Goal: Check status: Check status

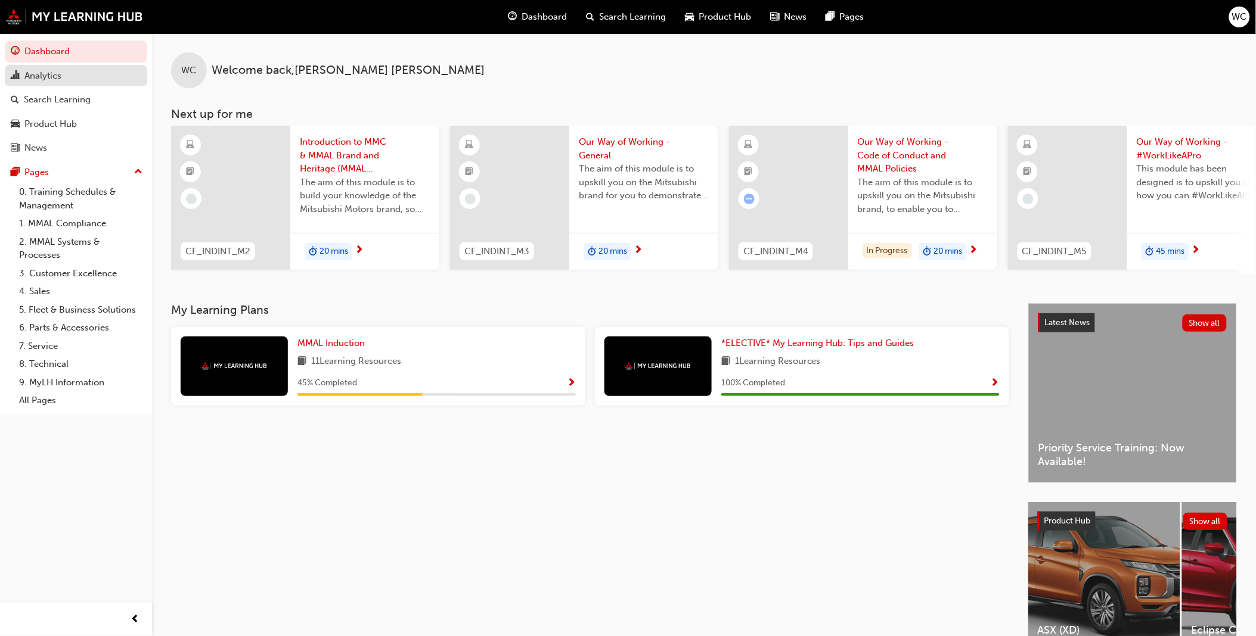
click at [50, 73] on div "Analytics" at bounding box center [42, 76] width 37 height 14
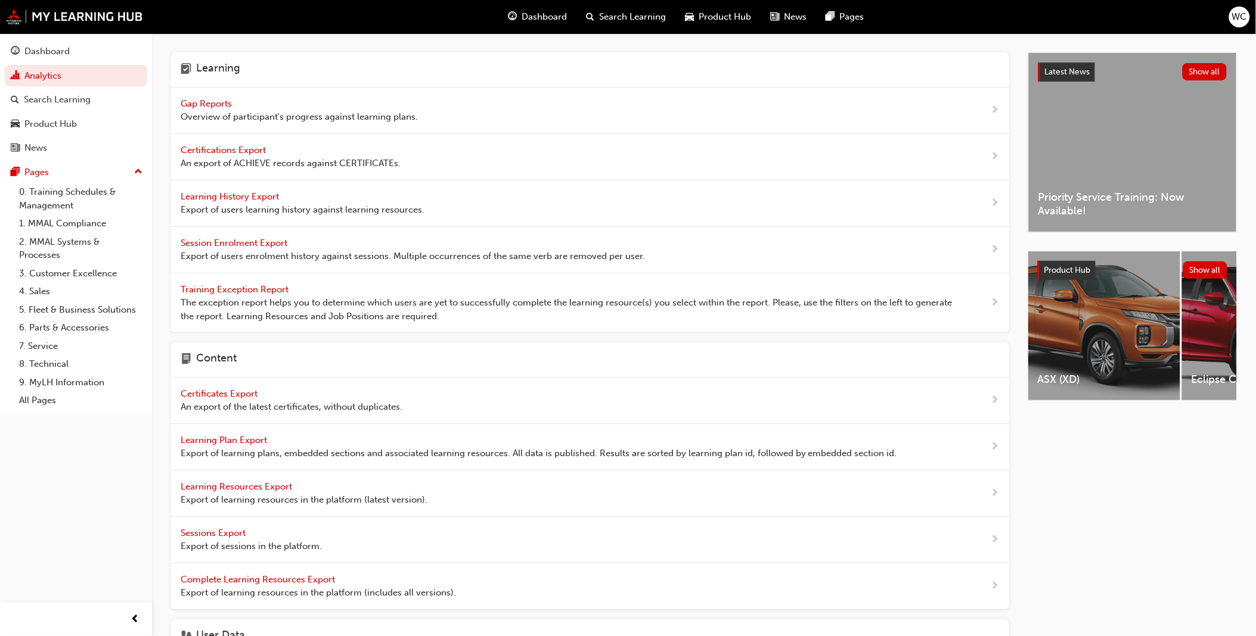
click at [204, 98] on span "Gap Reports" at bounding box center [208, 103] width 54 height 11
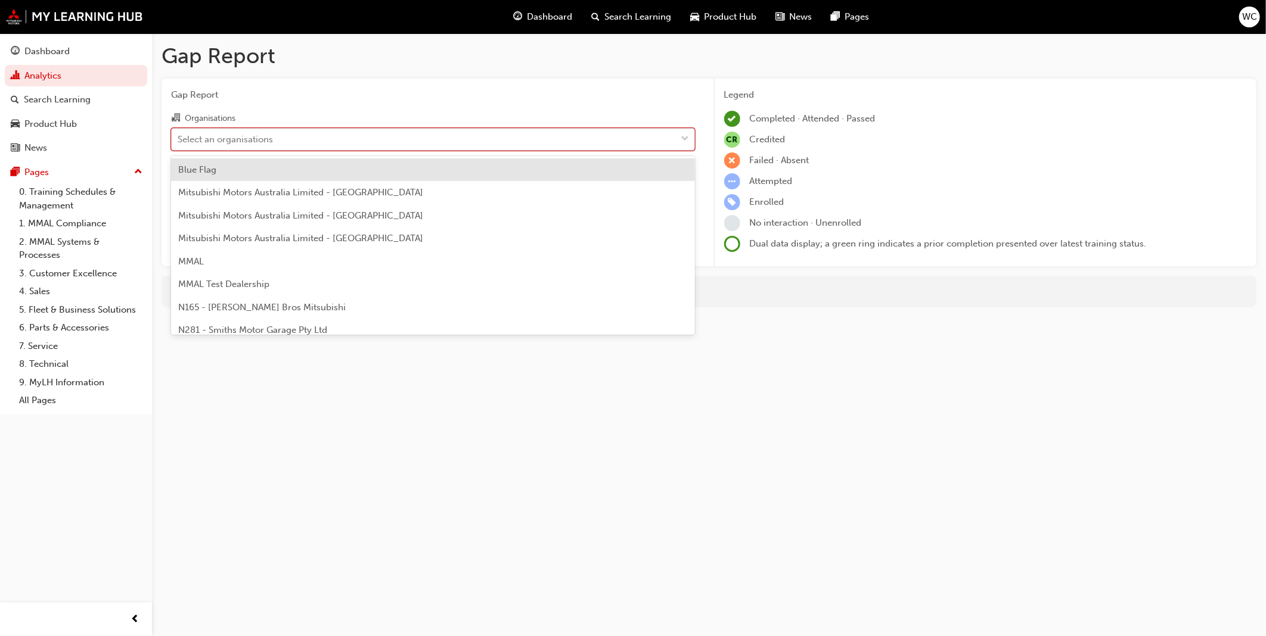
click at [685, 139] on span "down-icon" at bounding box center [685, 139] width 8 height 15
click at [179, 139] on input "Organisations option Blue Flag focused, 1 of 202. 202 results available. Use Up…" at bounding box center [178, 138] width 1 height 10
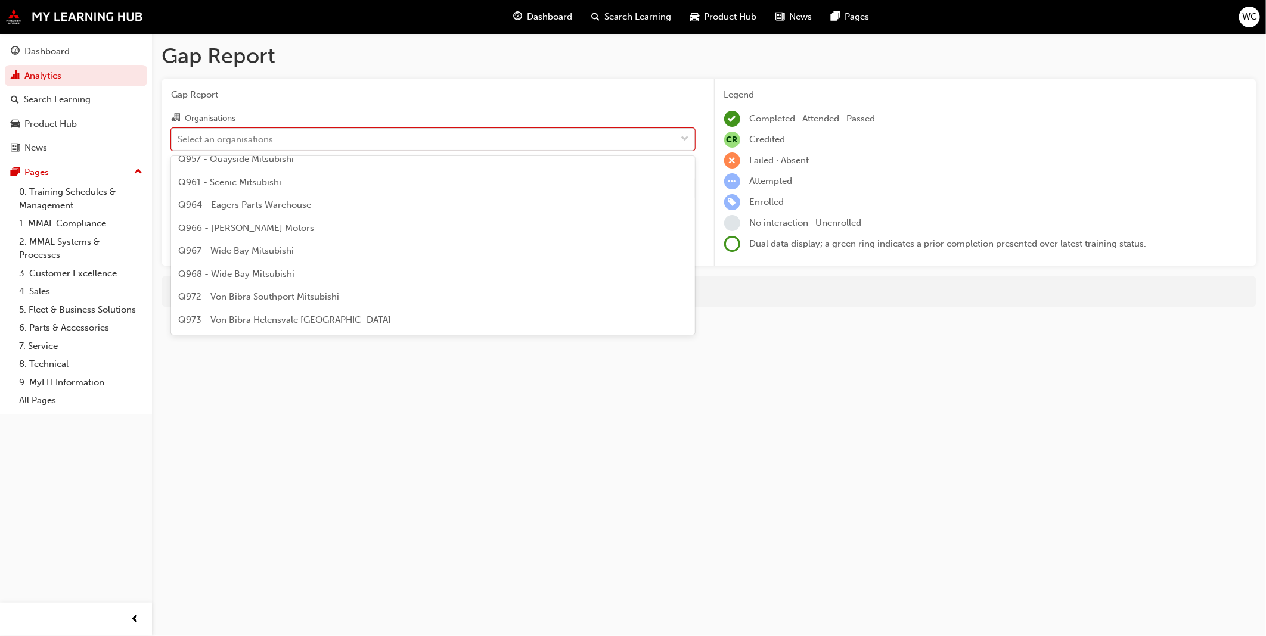
scroll to position [2029, 0]
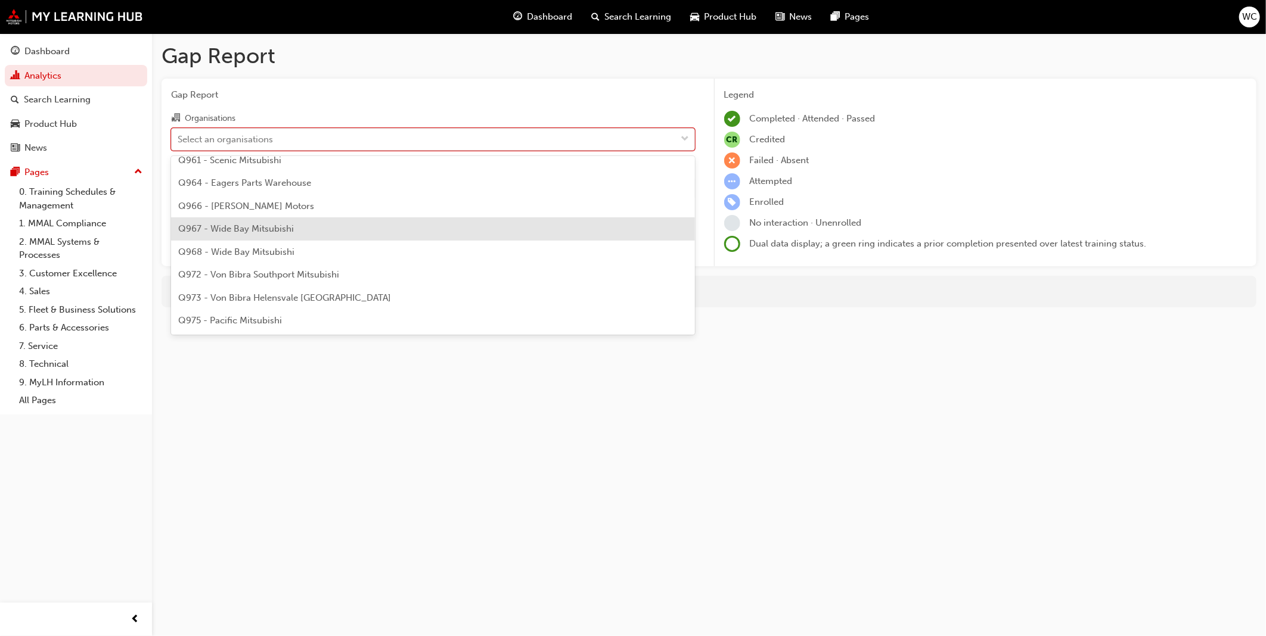
click at [611, 228] on div "Q967 - Wide Bay Mitsubishi" at bounding box center [433, 229] width 524 height 23
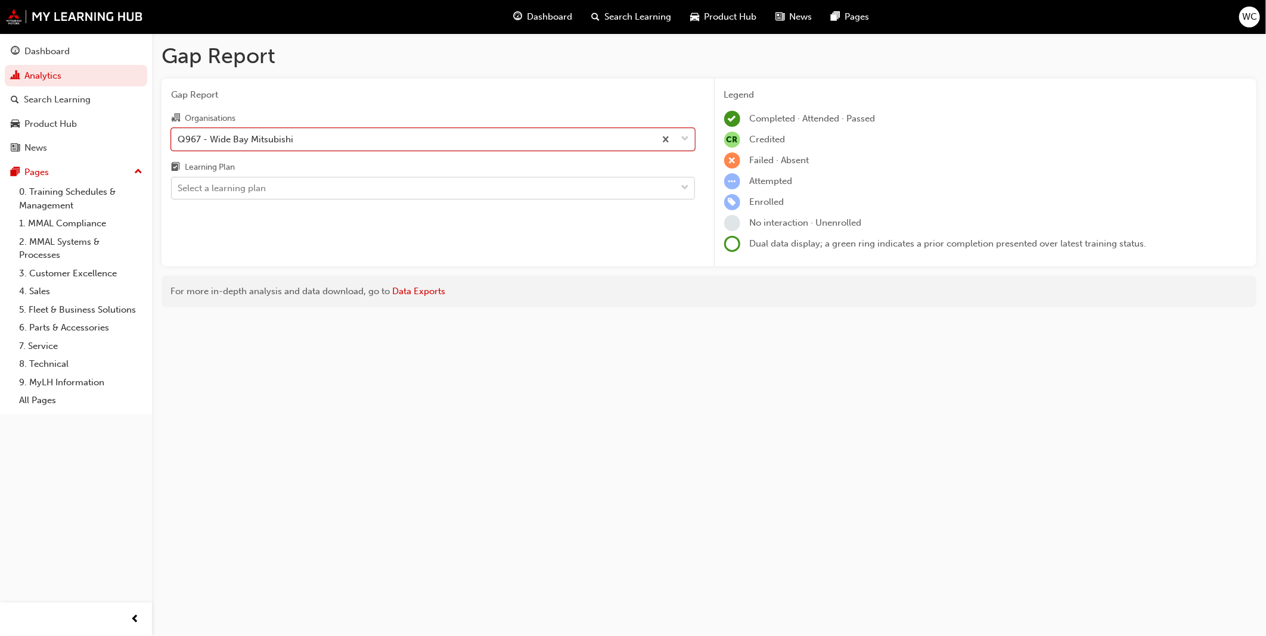
click at [687, 191] on span "down-icon" at bounding box center [685, 188] width 8 height 15
click at [179, 191] on input "Learning Plan Select a learning plan" at bounding box center [178, 188] width 1 height 10
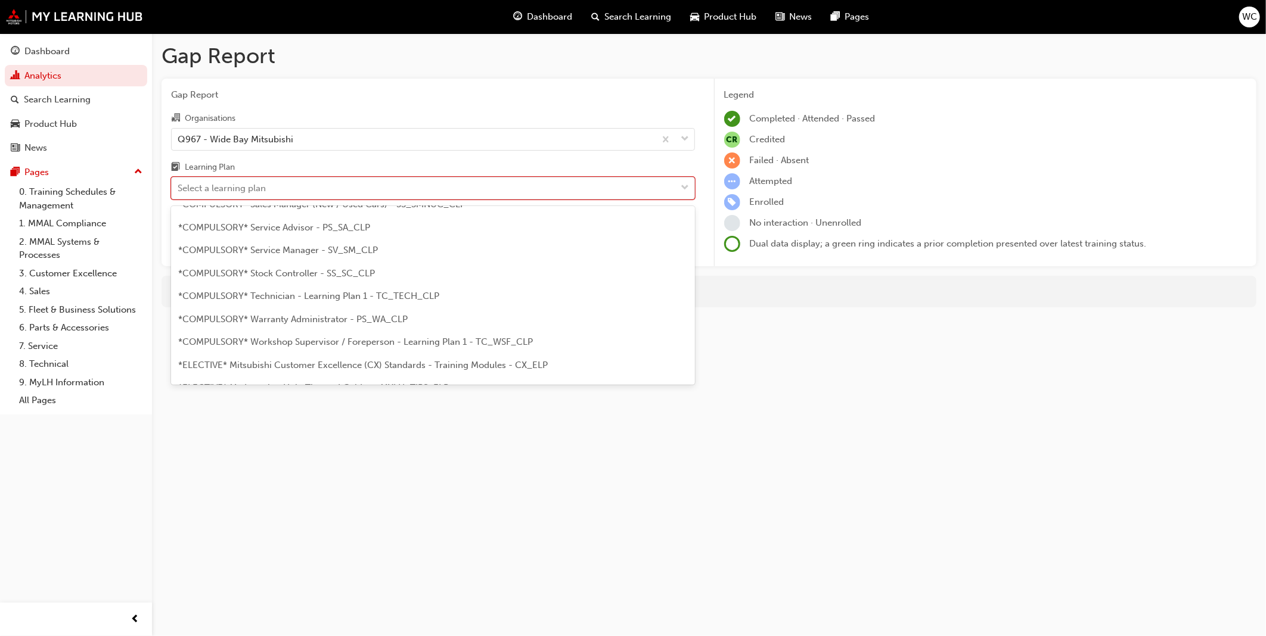
scroll to position [409, 0]
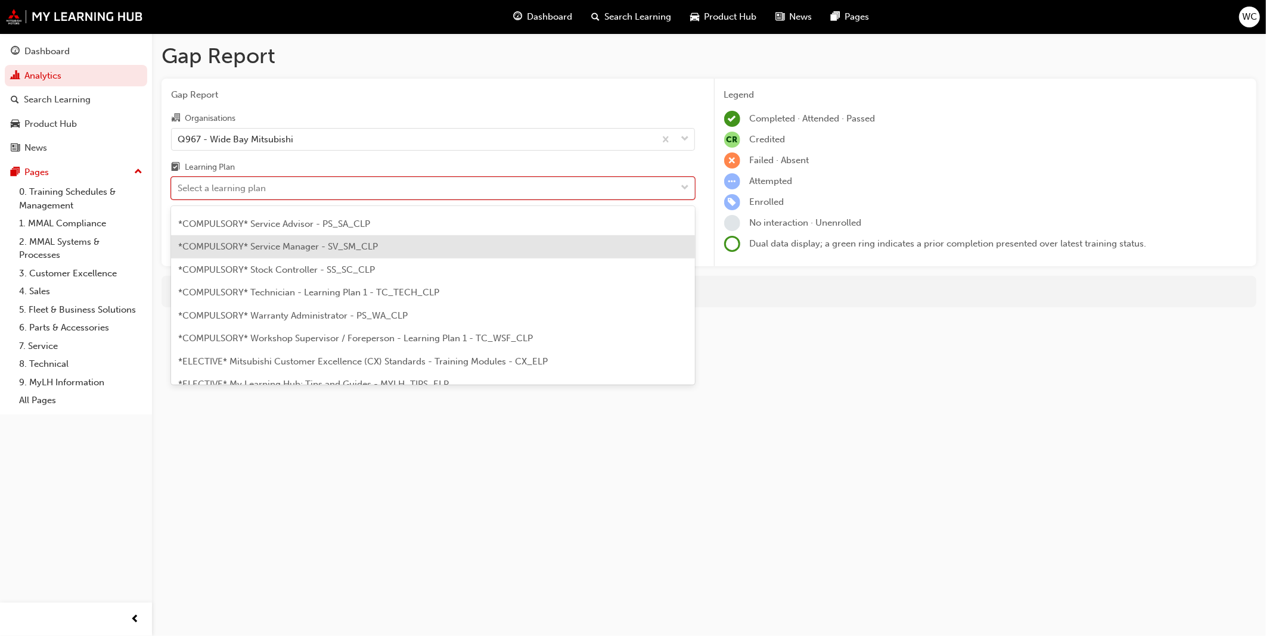
click at [538, 247] on div "*COMPULSORY* Service Manager - SV_SM_CLP" at bounding box center [433, 246] width 524 height 23
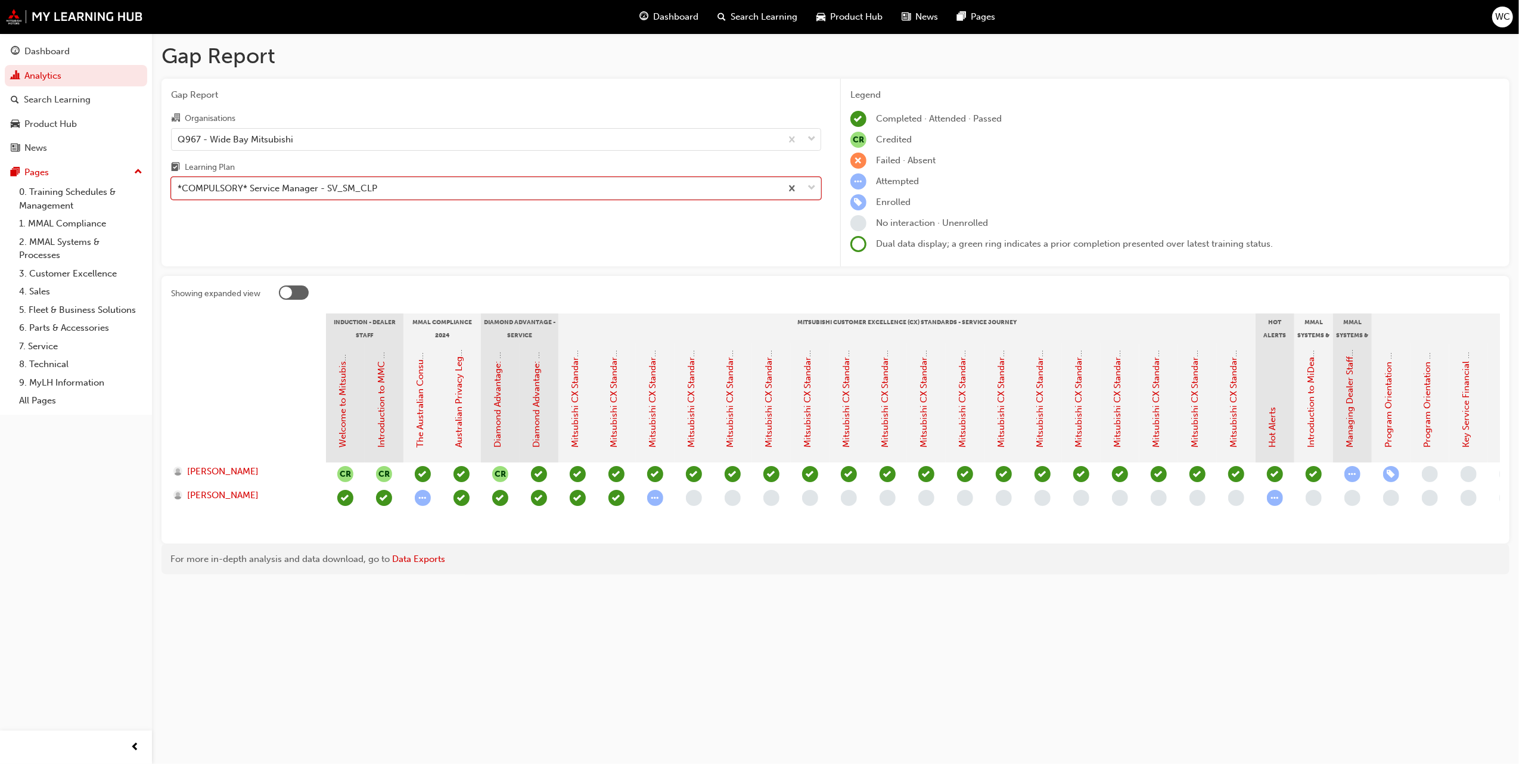
drag, startPoint x: 1190, startPoint y: 2, endPoint x: 1140, endPoint y: 630, distance: 630.1
click at [1140, 630] on div "Gap Report Gap Report Organisations Q967 - Wide Bay Mitsubishi Learning Plan op…" at bounding box center [759, 382] width 1519 height 764
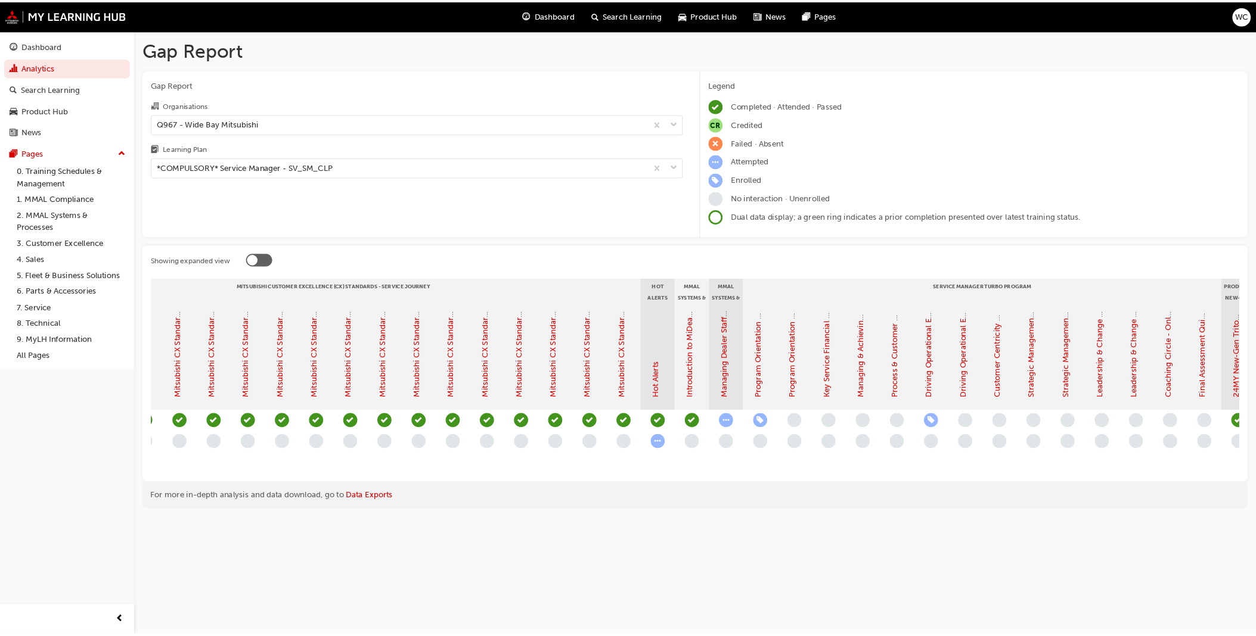
scroll to position [0, 529]
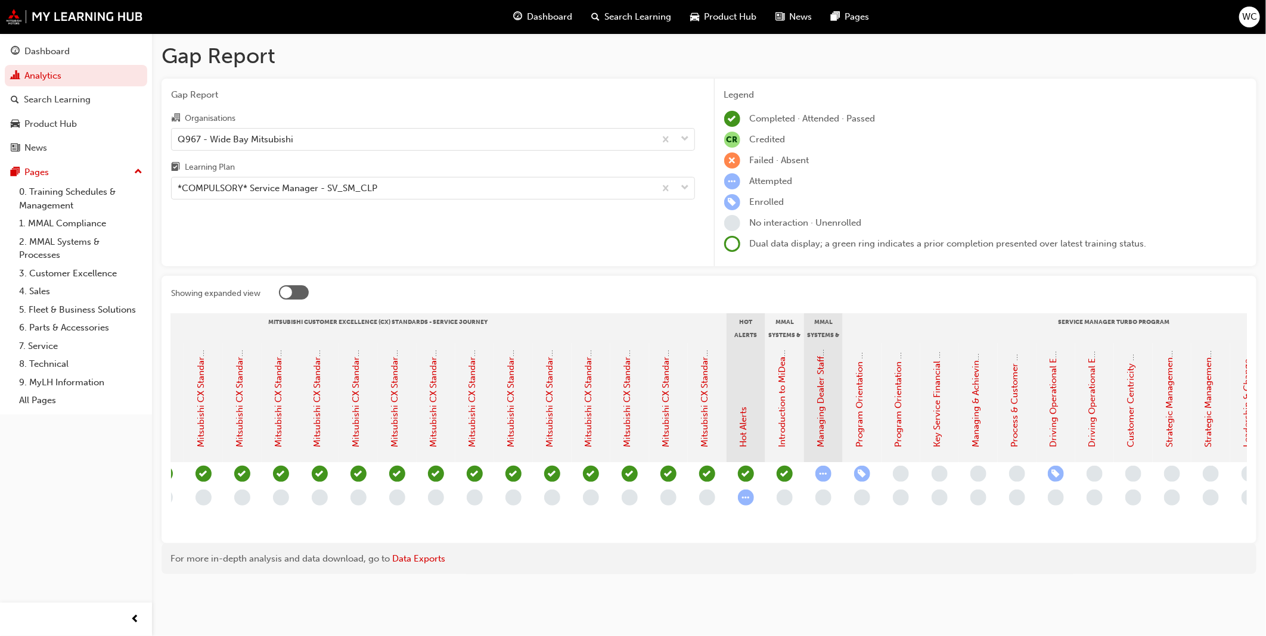
drag, startPoint x: 1464, startPoint y: 0, endPoint x: 954, endPoint y: 55, distance: 512.5
click at [954, 55] on h1 "Gap Report" at bounding box center [708, 56] width 1095 height 26
click at [46, 51] on div "Dashboard" at bounding box center [46, 52] width 45 height 14
